Goal: Transaction & Acquisition: Download file/media

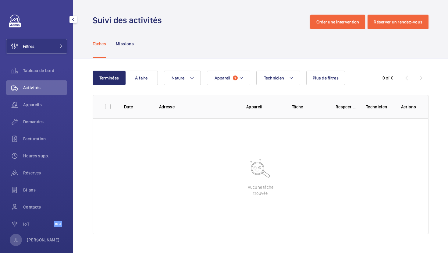
scroll to position [8, 0]
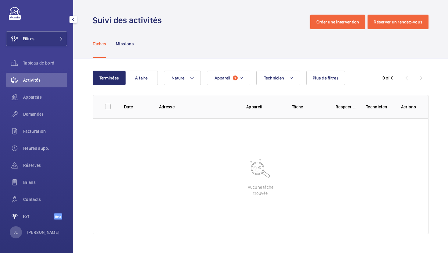
click at [30, 219] on span "IoT" at bounding box center [38, 217] width 31 height 6
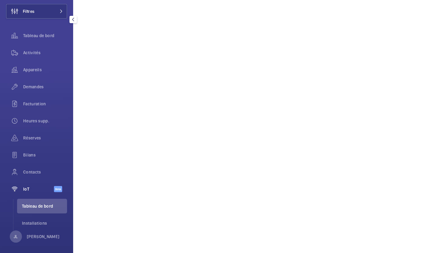
scroll to position [39, 0]
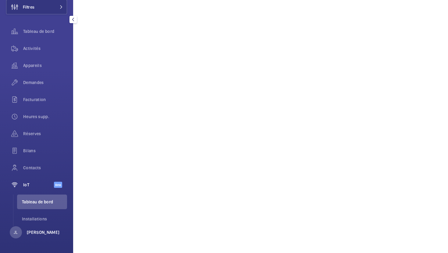
click at [37, 232] on p "[PERSON_NAME]" at bounding box center [43, 233] width 33 height 6
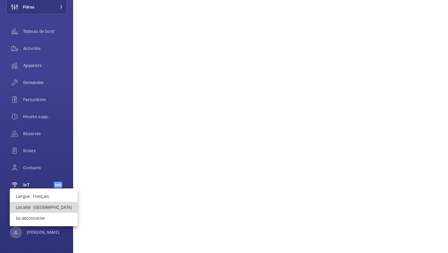
click at [44, 211] on button "Localité : Singapour" at bounding box center [44, 207] width 68 height 11
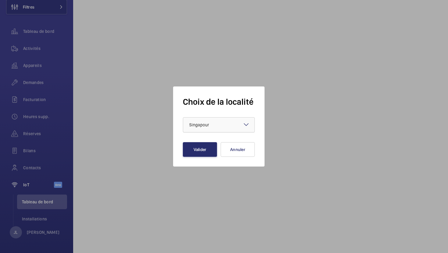
click at [219, 126] on div "× Singapour" at bounding box center [206, 125] width 35 height 6
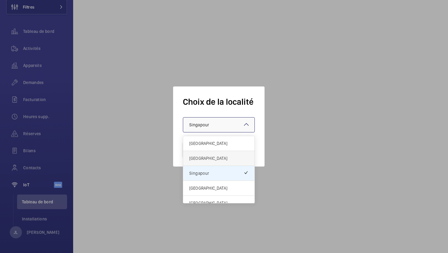
click at [210, 156] on span "[GEOGRAPHIC_DATA]" at bounding box center [218, 159] width 59 height 6
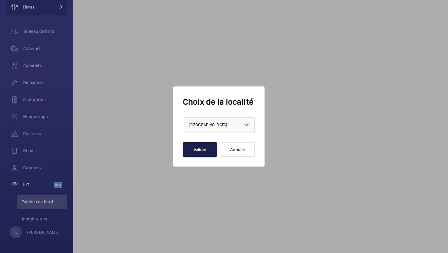
click at [201, 156] on button "Valider" at bounding box center [200, 149] width 34 height 15
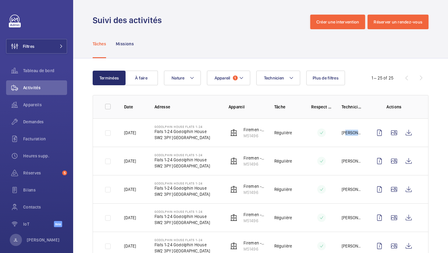
drag, startPoint x: 345, startPoint y: 133, endPoint x: 358, endPoint y: 134, distance: 13.2
click at [358, 134] on p "Dan Jennings" at bounding box center [352, 133] width 21 height 6
click at [344, 150] on td "Dan Jennings" at bounding box center [347, 161] width 30 height 28
click at [409, 133] on wm-front-icon-button at bounding box center [409, 133] width 15 height 15
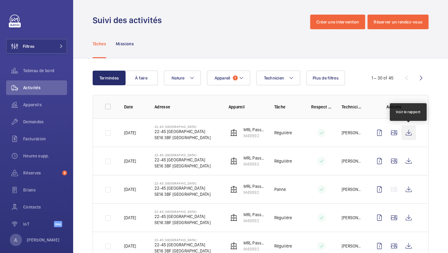
click at [407, 133] on wm-front-icon-button at bounding box center [409, 133] width 15 height 15
